Goal: Task Accomplishment & Management: Manage account settings

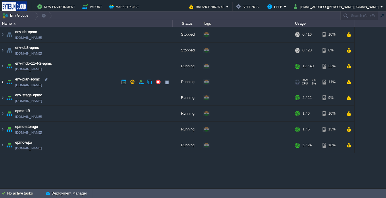
click at [2, 83] on img at bounding box center [2, 81] width 5 height 15
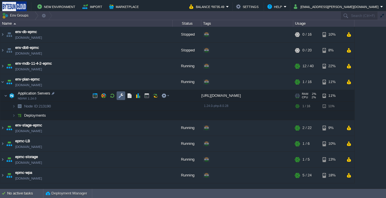
click at [122, 94] on button "button" at bounding box center [120, 95] width 5 height 5
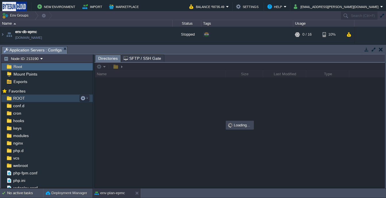
click at [21, 96] on span "ROOT" at bounding box center [19, 98] width 14 height 5
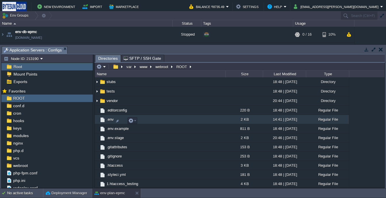
scroll to position [139, 0]
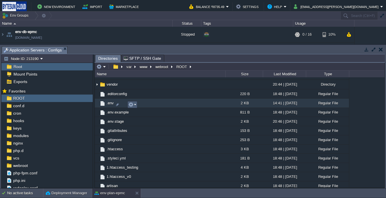
click at [135, 105] on em at bounding box center [132, 104] width 8 height 5
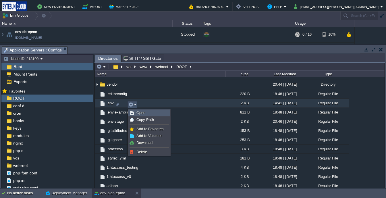
click at [137, 111] on span "Open" at bounding box center [140, 112] width 9 height 4
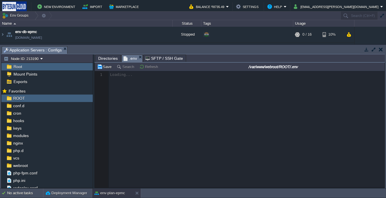
scroll to position [2, 0]
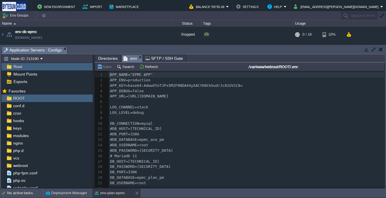
click at [135, 92] on div "77 1 APP_NAME="EPMC APP" 2 APP_ENV=production 3 APP_KEY=base64:AdwwXYoTJPx5M2F9…" at bounding box center [246, 156] width 275 height 168
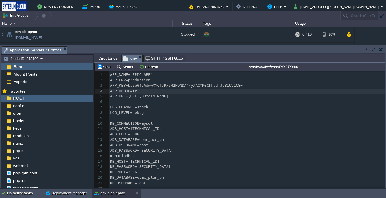
scroll to position [2, 8]
type textarea "true"
click at [136, 79] on span "APP_ENV=production" at bounding box center [130, 80] width 40 height 4
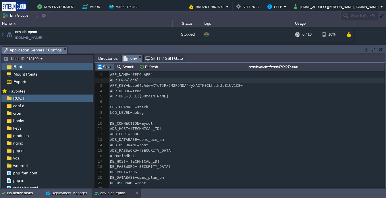
type textarea "local"
click at [105, 70] on td "Save" at bounding box center [105, 66] width 18 height 7
click at [133, 82] on div "xxxxxxxxxx 1 APP_NAME="EPMC APP" 2 APP_ENV=local 3 APP_KEY=base64:AdwwXYoTJPx5M…" at bounding box center [246, 156] width 275 height 168
type textarea "pe"
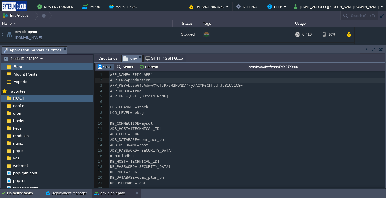
type textarea "roduction"
click at [109, 67] on button "Save" at bounding box center [105, 66] width 16 height 5
click at [112, 60] on span "Directories" at bounding box center [108, 58] width 20 height 7
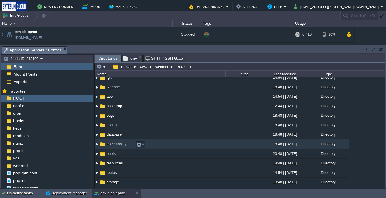
scroll to position [0, 0]
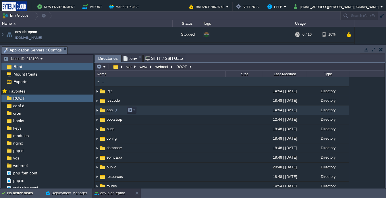
click at [102, 109] on img at bounding box center [102, 110] width 6 height 6
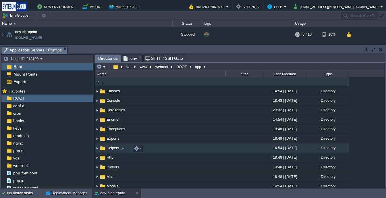
click at [103, 149] on img at bounding box center [102, 148] width 6 height 6
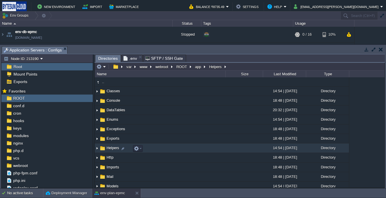
click at [103, 149] on img at bounding box center [102, 148] width 6 height 6
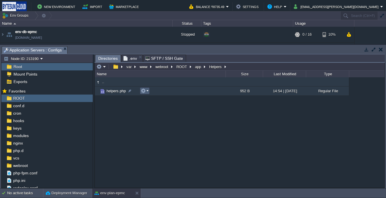
click at [142, 92] on button "button" at bounding box center [143, 90] width 5 height 5
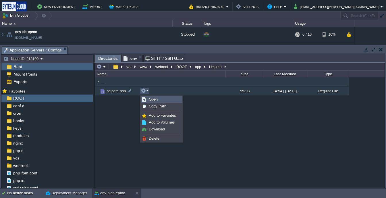
click at [149, 97] on span "Open" at bounding box center [153, 99] width 9 height 4
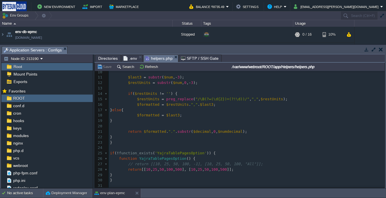
scroll to position [53, 0]
click at [160, 151] on span "'YajraTablePagesOption'" at bounding box center [181, 153] width 52 height 4
type textarea "YajraTablePagesOption"
click at [154, 157] on span "YajraTablePagesOption" at bounding box center [162, 158] width 47 height 4
type textarea "YajraTablePagesOption"
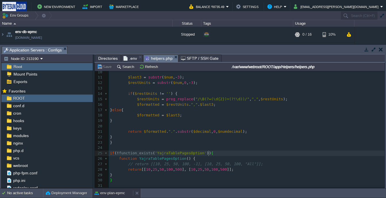
click at [110, 191] on button "env-plan-epmc" at bounding box center [109, 193] width 30 height 6
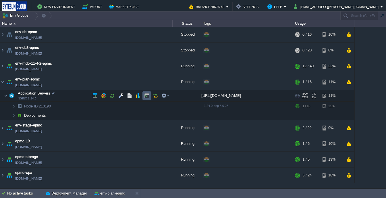
click at [144, 95] on td at bounding box center [146, 95] width 9 height 9
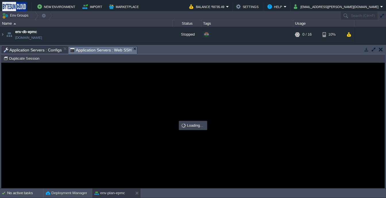
scroll to position [0, 0]
type input "#000000"
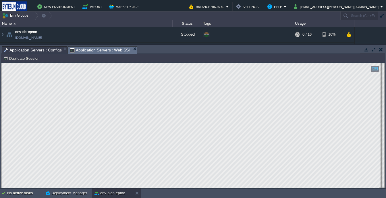
click at [106, 190] on button "env-plan-epmc" at bounding box center [109, 193] width 30 height 6
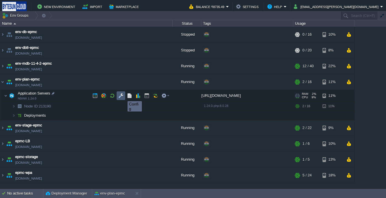
click at [121, 96] on button "button" at bounding box center [120, 95] width 5 height 5
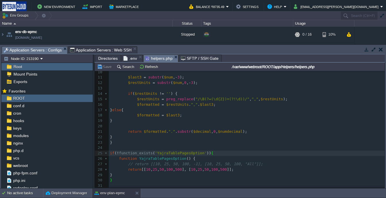
click at [111, 56] on span "Directories" at bounding box center [108, 58] width 20 height 7
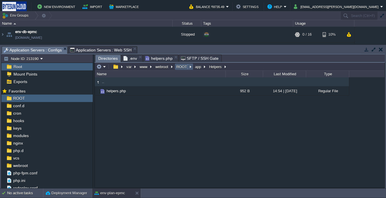
click at [176, 68] on button "ROOT" at bounding box center [181, 66] width 13 height 5
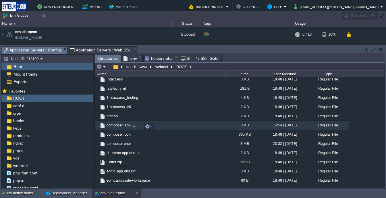
scroll to position [215, 0]
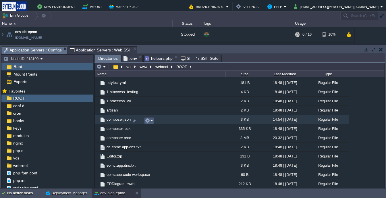
click at [151, 121] on em at bounding box center [149, 120] width 8 height 5
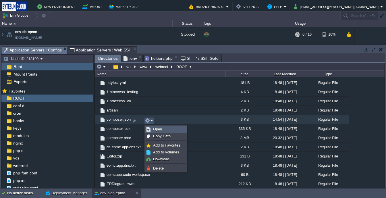
click at [158, 131] on span "Open" at bounding box center [157, 129] width 9 height 4
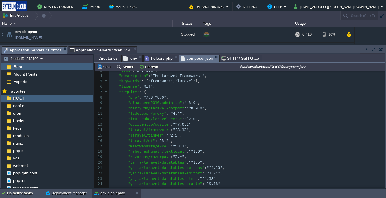
scroll to position [0, 0]
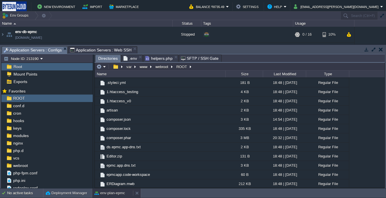
click at [114, 196] on div "env-plan-epmc" at bounding box center [112, 192] width 41 height 9
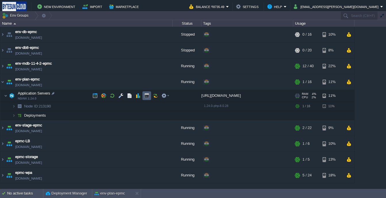
click at [146, 95] on button "button" at bounding box center [146, 95] width 5 height 5
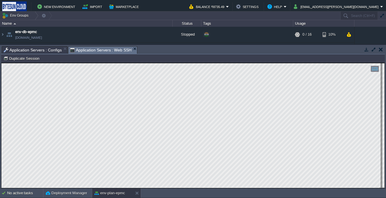
click at [52, 48] on span "Application Servers : Configs" at bounding box center [33, 49] width 58 height 7
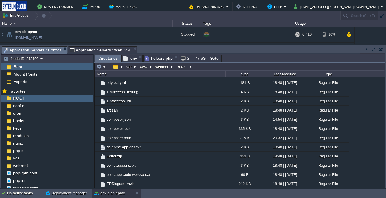
click at [154, 60] on span "helpers.php" at bounding box center [158, 58] width 27 height 7
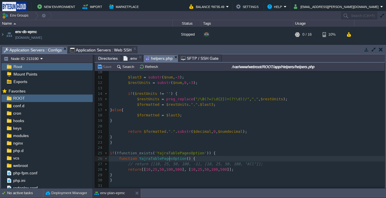
type textarea "YajraTablePagesOption"
click at [117, 194] on button "env-plan-epmc" at bounding box center [109, 193] width 30 height 6
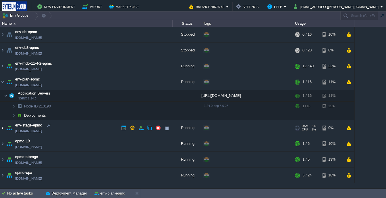
click at [3, 129] on img at bounding box center [2, 127] width 5 height 15
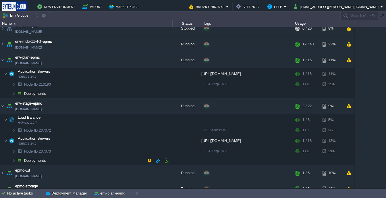
scroll to position [21, 0]
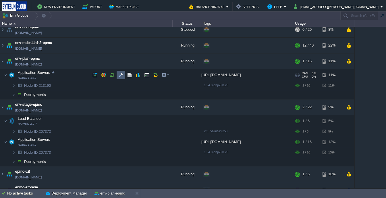
click at [121, 73] on button "button" at bounding box center [120, 74] width 5 height 5
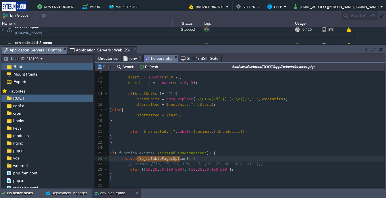
click at [93, 52] on span "Application Servers : Web SSH" at bounding box center [101, 49] width 62 height 7
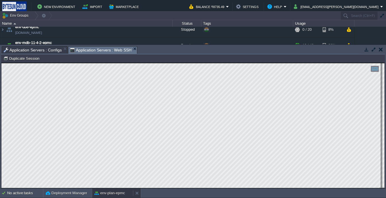
click at [122, 192] on button "env-plan-epmc" at bounding box center [109, 193] width 30 height 6
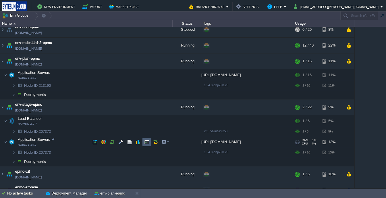
click at [146, 143] on button "button" at bounding box center [146, 141] width 5 height 5
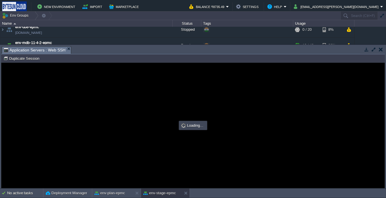
scroll to position [0, 0]
type input "#000000"
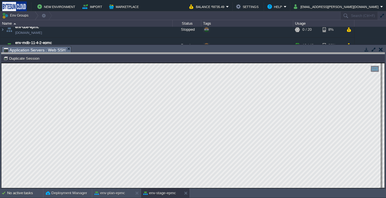
drag, startPoint x: 243, startPoint y: 52, endPoint x: 243, endPoint y: 59, distance: 6.6
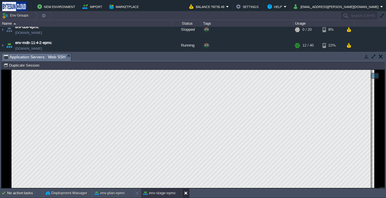
click at [185, 191] on button at bounding box center [187, 193] width 6 height 6
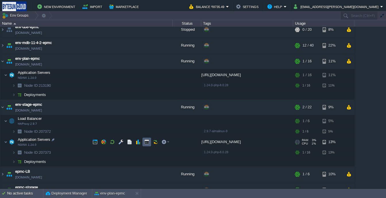
click at [147, 141] on button "button" at bounding box center [146, 141] width 5 height 5
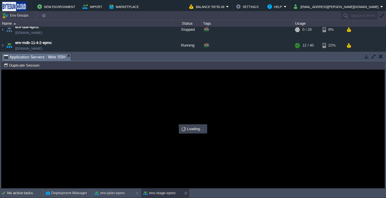
type input "#000000"
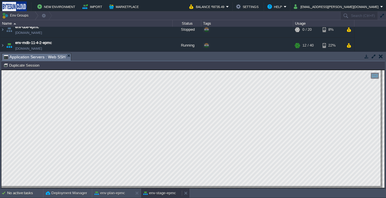
click at [159, 191] on button "env-stage-epmc" at bounding box center [159, 193] width 32 height 6
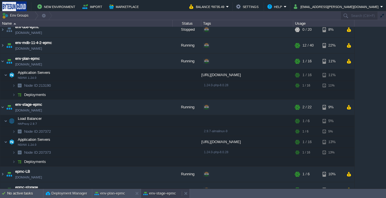
click at [159, 191] on button "env-stage-epmc" at bounding box center [159, 193] width 32 height 6
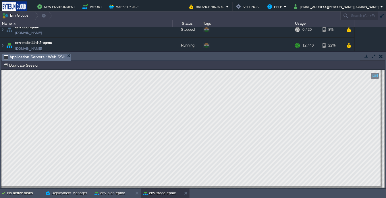
click at [164, 192] on button "env-stage-epmc" at bounding box center [159, 193] width 32 height 6
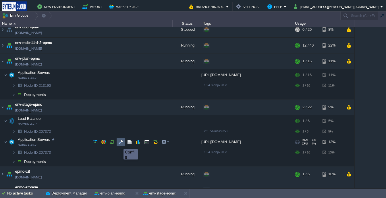
click at [119, 144] on button "button" at bounding box center [120, 141] width 5 height 5
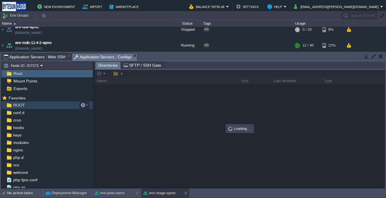
click at [15, 102] on div "ROOT" at bounding box center [46, 104] width 91 height 7
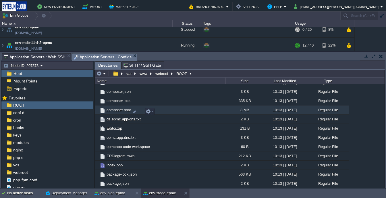
scroll to position [249, 0]
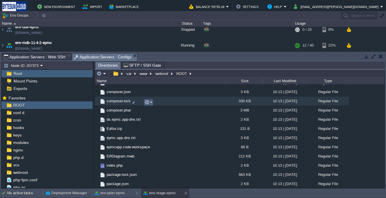
click at [152, 103] on em at bounding box center [148, 102] width 8 height 5
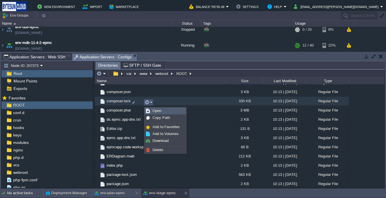
click at [159, 110] on span "Open" at bounding box center [156, 110] width 9 height 4
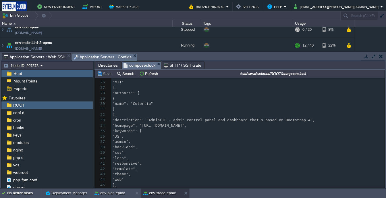
scroll to position [140, 0]
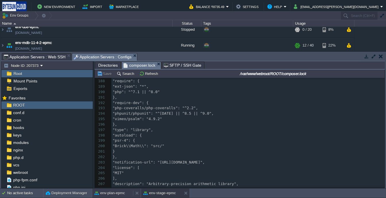
click at [119, 194] on button "env-plan-epmc" at bounding box center [109, 193] width 30 height 6
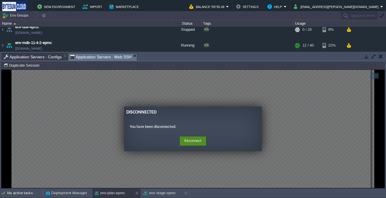
click at [187, 139] on button "Reconnect" at bounding box center [193, 140] width 26 height 9
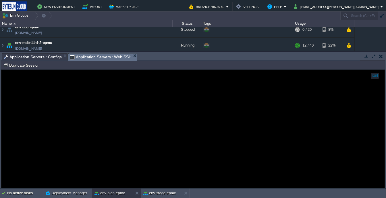
click at [45, 57] on span "Application Servers : Configs" at bounding box center [33, 56] width 58 height 7
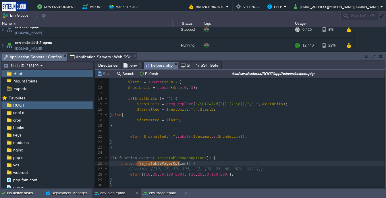
click at [106, 65] on span "Directories" at bounding box center [108, 65] width 20 height 7
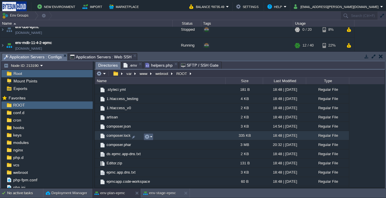
click at [151, 138] on em at bounding box center [148, 136] width 8 height 5
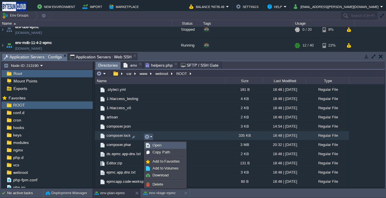
click at [157, 146] on span "Open" at bounding box center [156, 145] width 9 height 4
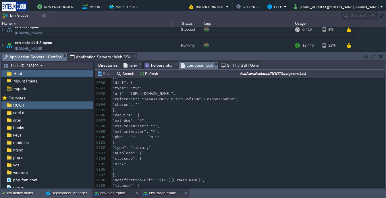
click at [159, 195] on button "env-stage-epmc" at bounding box center [159, 193] width 32 height 6
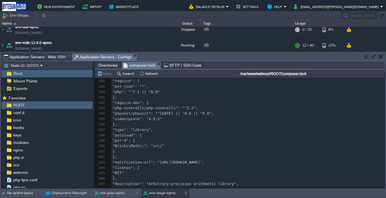
click at [109, 62] on span "Directories" at bounding box center [108, 65] width 20 height 7
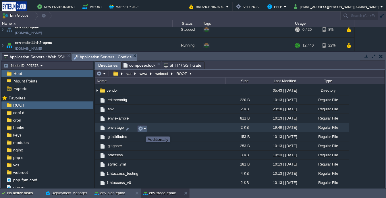
click at [141, 130] on button "button" at bounding box center [140, 128] width 5 height 5
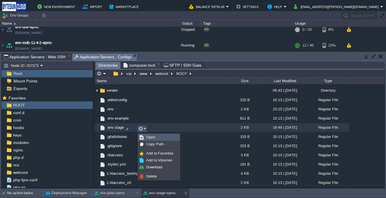
click at [145, 137] on link "Open" at bounding box center [158, 137] width 41 height 6
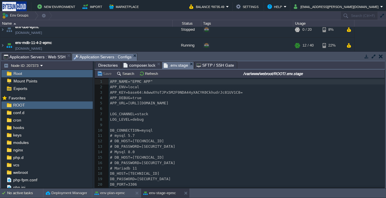
click at [135, 89] on div "73 1 APP_NAME="EPMC APP" 2 APP_ENV=local 3 APP_KEY=base64:AdwwXYoTJPx5M2F9NDA44…" at bounding box center [246, 195] width 275 height 232
type textarea "local"
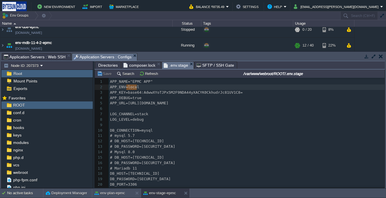
click at [144, 94] on span "APP_KEY=base64:AdwwXYoTJPx5M2F9NDA44yXACYK0CkhudrJc81UV1C8=" at bounding box center [176, 92] width 133 height 4
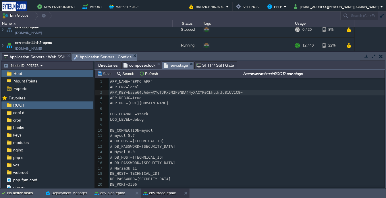
type textarea "AdwwXYoTJPx5M2F9NDA44yXACYK0CkhudrJc81UV1C8"
click at [131, 98] on div "x 1 APP_NAME="EPMC APP" 2 APP_ENV=local 3 APP_KEY=base64: AdwwXYoTJPx5M2F9NDA44…" at bounding box center [246, 195] width 275 height 232
type textarea "true"
click at [141, 67] on span "composer.lock" at bounding box center [139, 65] width 32 height 7
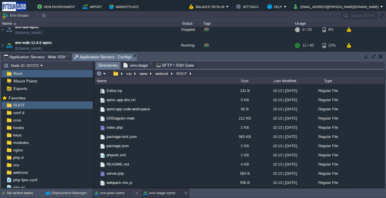
click at [113, 192] on button "env-plan-epmc" at bounding box center [109, 193] width 30 height 6
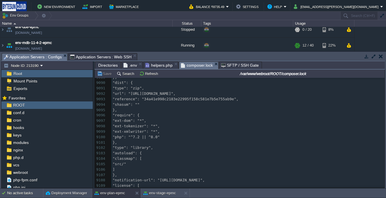
click at [95, 55] on span "Application Servers : Web SSH" at bounding box center [101, 56] width 62 height 7
click at [108, 192] on button "env-plan-epmc" at bounding box center [109, 193] width 30 height 6
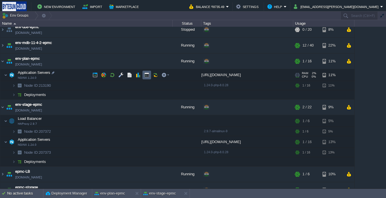
click at [145, 75] on button "button" at bounding box center [146, 74] width 5 height 5
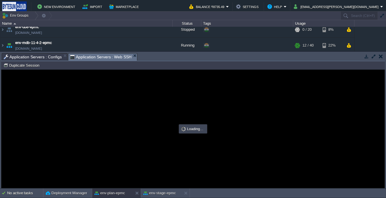
scroll to position [0, 0]
type input "#000000"
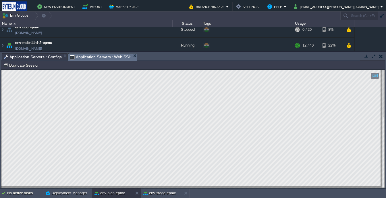
click at [47, 57] on span "Application Servers : Configs" at bounding box center [33, 56] width 58 height 7
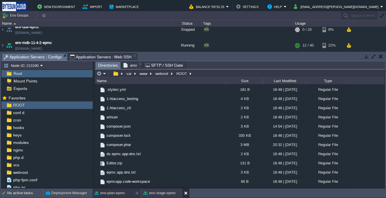
click at [187, 194] on button at bounding box center [187, 193] width 6 height 6
click at [106, 55] on span "Application Servers : Web SSH" at bounding box center [101, 56] width 62 height 7
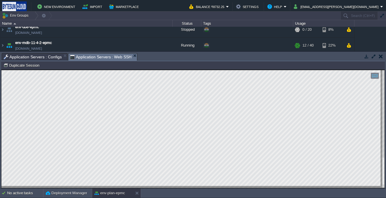
click at [383, 70] on html "Copy: Ctrl + Shift + C Paste: Ctrl + V Settings: Ctrl + Shift + Alt 0" at bounding box center [192, 70] width 383 height 0
click at [382, 70] on html "Copy: Ctrl + Shift + C Paste: Ctrl + V Settings: Ctrl + Shift + Alt 0" at bounding box center [192, 70] width 383 height 0
click at [377, 135] on div at bounding box center [192, 129] width 383 height 118
click at [108, 194] on button "env-plan-epmc" at bounding box center [109, 193] width 30 height 6
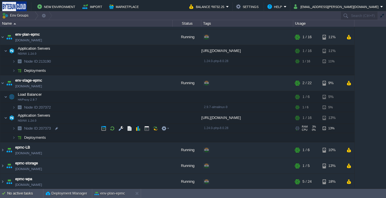
scroll to position [46, 0]
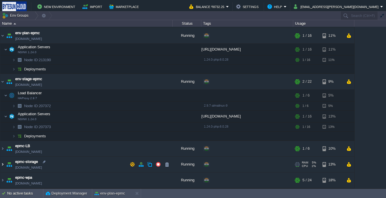
click at [3, 168] on img at bounding box center [2, 163] width 5 height 15
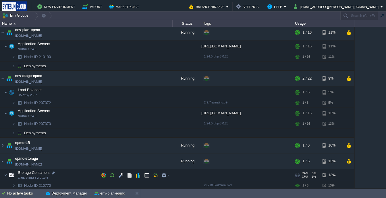
scroll to position [67, 0]
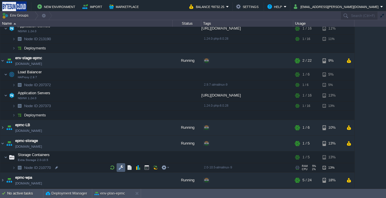
click at [123, 168] on button "button" at bounding box center [120, 167] width 5 height 5
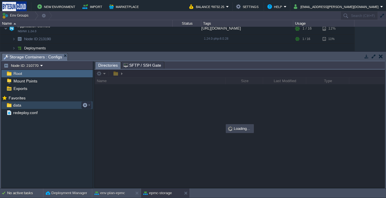
click at [17, 106] on span "data" at bounding box center [17, 104] width 10 height 5
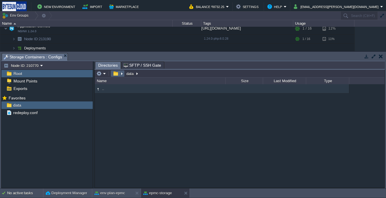
click at [119, 76] on button "button" at bounding box center [115, 73] width 8 height 5
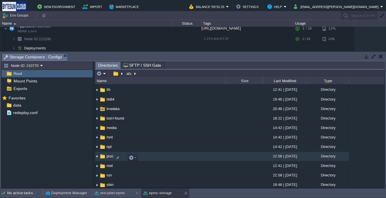
scroll to position [82, 0]
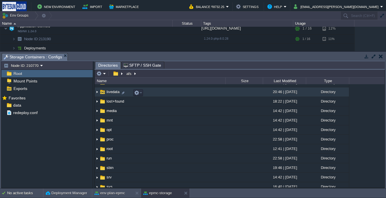
click at [105, 94] on img at bounding box center [102, 92] width 6 height 6
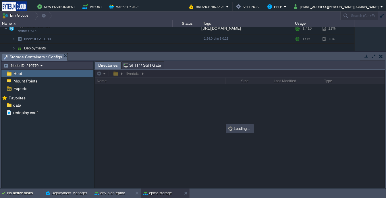
scroll to position [0, 0]
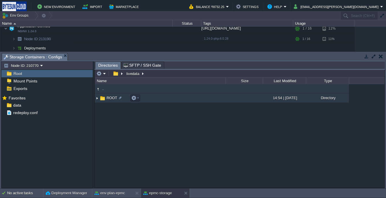
click at [103, 98] on img at bounding box center [102, 98] width 6 height 6
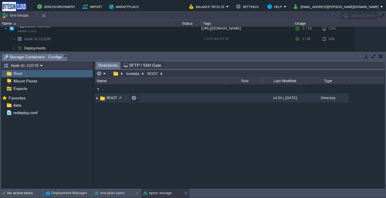
click at [103, 98] on img at bounding box center [102, 98] width 6 height 6
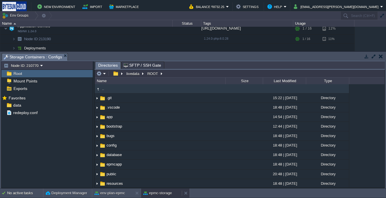
click at [153, 193] on button "epmc-storage" at bounding box center [157, 193] width 28 height 6
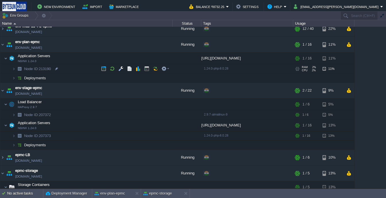
scroll to position [37, 0]
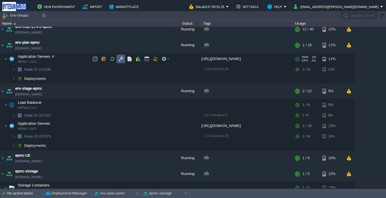
click at [119, 59] on button "button" at bounding box center [120, 58] width 5 height 5
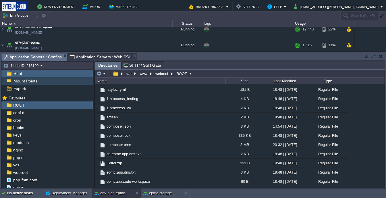
click at [46, 83] on div "Mount Points" at bounding box center [46, 80] width 91 height 7
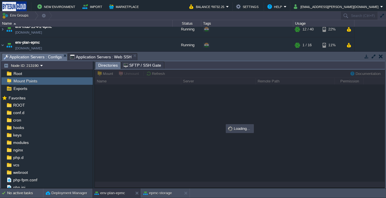
type input "/var/www/stage"
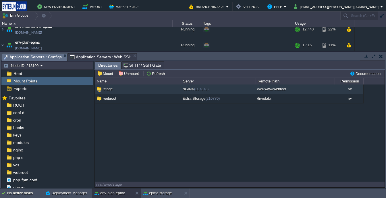
click at [125, 192] on div "env-plan-epmc" at bounding box center [112, 192] width 41 height 9
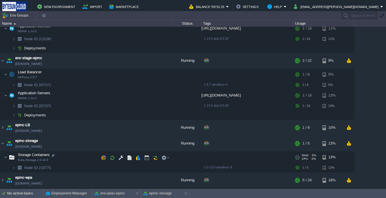
scroll to position [67, 0]
click at [148, 155] on button "button" at bounding box center [146, 156] width 5 height 5
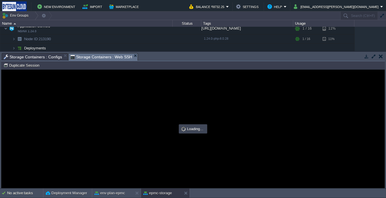
scroll to position [0, 0]
type input "#000000"
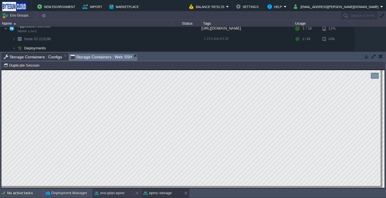
click at [108, 190] on button "env-plan-epmc" at bounding box center [109, 193] width 30 height 6
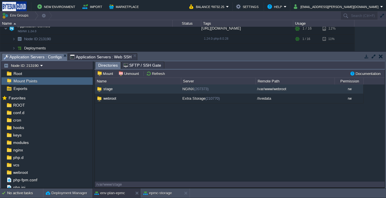
click at [84, 56] on span "Application Servers : Web SSH" at bounding box center [101, 56] width 62 height 7
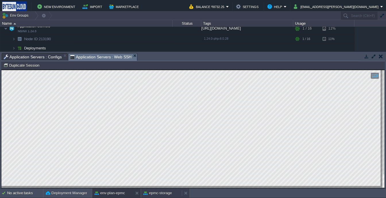
click at [162, 196] on div "epmc-storage" at bounding box center [161, 192] width 41 height 9
click at [118, 190] on button "env-plan-epmc" at bounding box center [109, 193] width 30 height 6
click at [49, 60] on span "Application Servers : Configs" at bounding box center [33, 56] width 58 height 7
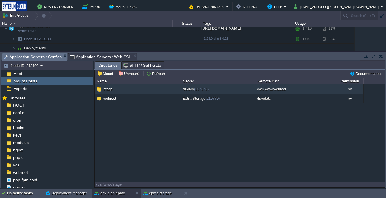
click at [108, 192] on button "env-plan-epmc" at bounding box center [109, 193] width 30 height 6
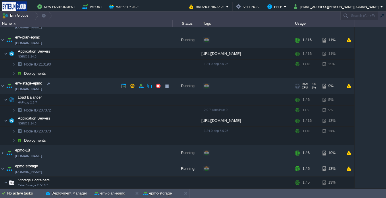
scroll to position [30, 0]
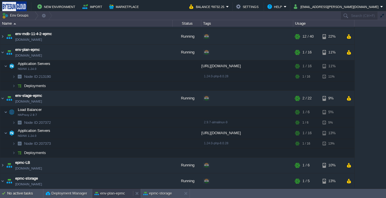
click at [104, 190] on div "env-plan-epmc" at bounding box center [112, 192] width 41 height 9
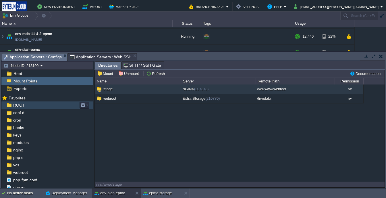
click at [17, 106] on span "ROOT" at bounding box center [19, 104] width 14 height 5
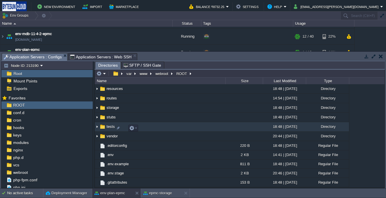
scroll to position [106, 0]
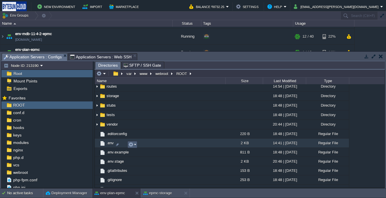
click at [132, 145] on button "button" at bounding box center [130, 144] width 5 height 5
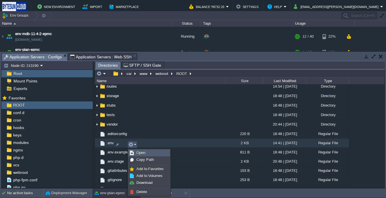
click at [142, 153] on span "Open" at bounding box center [140, 152] width 9 height 4
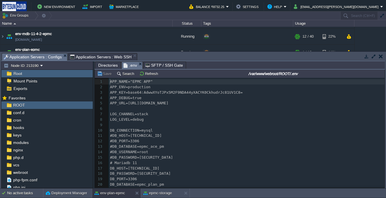
scroll to position [2, 0]
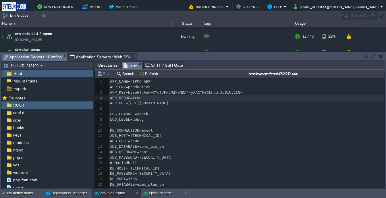
click at [134, 100] on span "APP_DEBUG=true" at bounding box center [126, 98] width 32 height 4
type textarea "false"
click at [106, 71] on button "Save" at bounding box center [105, 73] width 16 height 5
